Goal: Check status: Check status

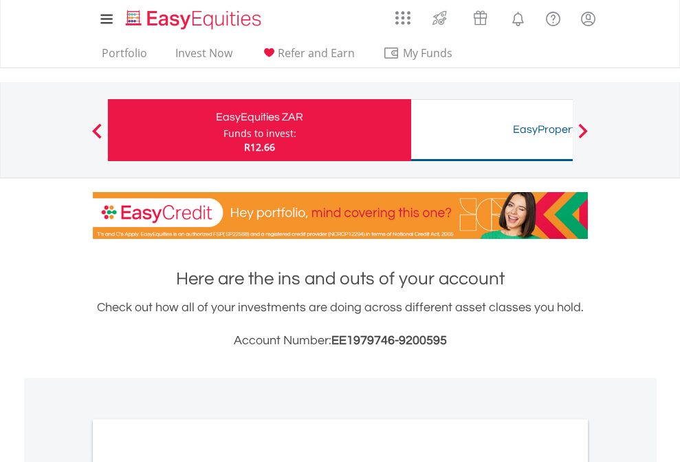
click at [224, 130] on div "Funds to invest:" at bounding box center [260, 134] width 73 height 14
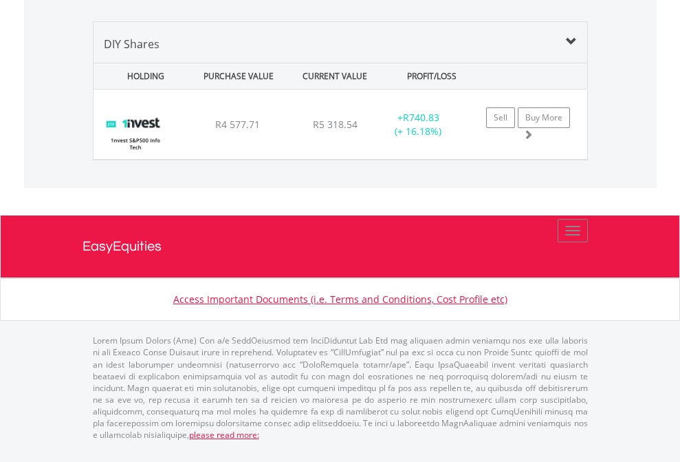
scroll to position [132, 216]
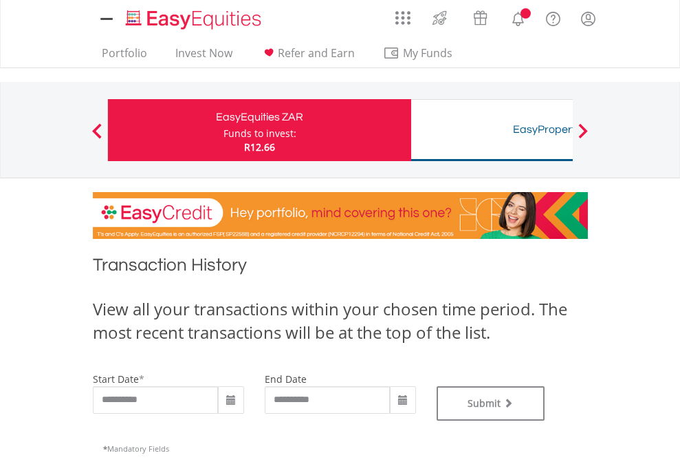
click at [224, 130] on div "Funds to invest:" at bounding box center [260, 134] width 73 height 14
type input "**********"
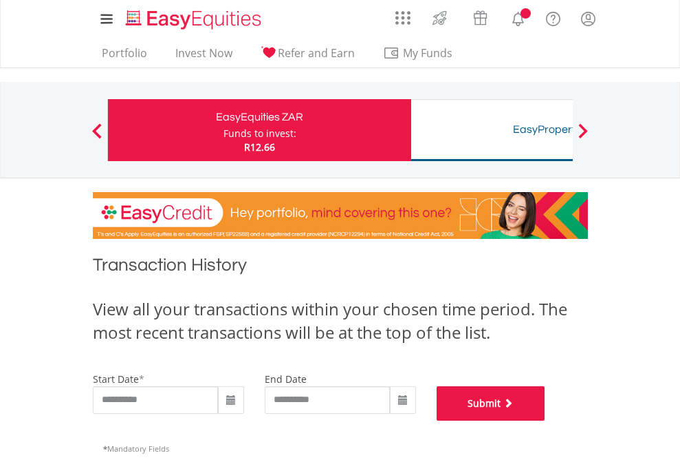
click at [546, 420] on button "Submit" at bounding box center [491, 403] width 109 height 34
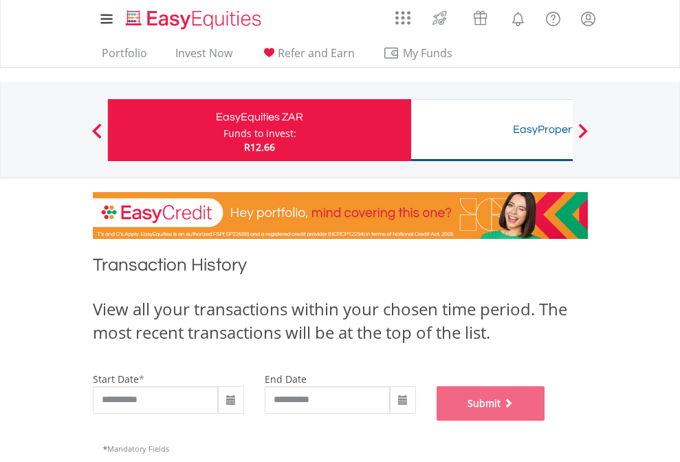
scroll to position [558, 0]
